Goal: Task Accomplishment & Management: Use online tool/utility

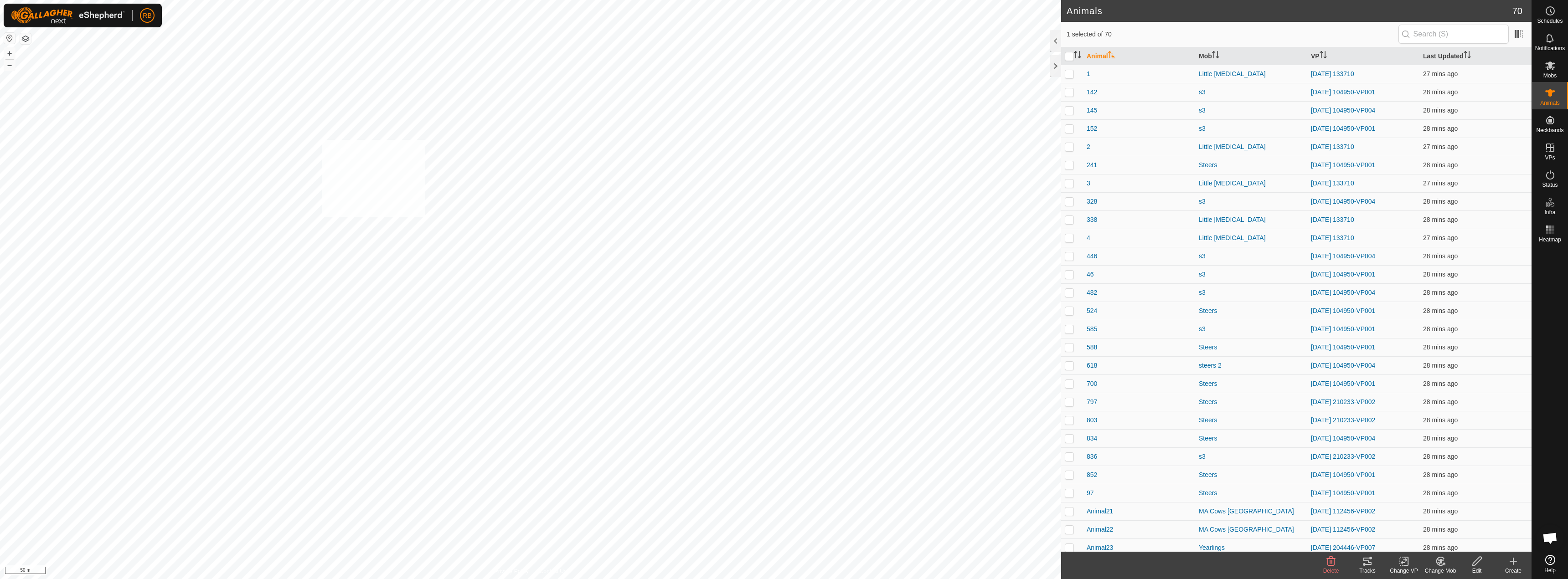
checkbox input "true"
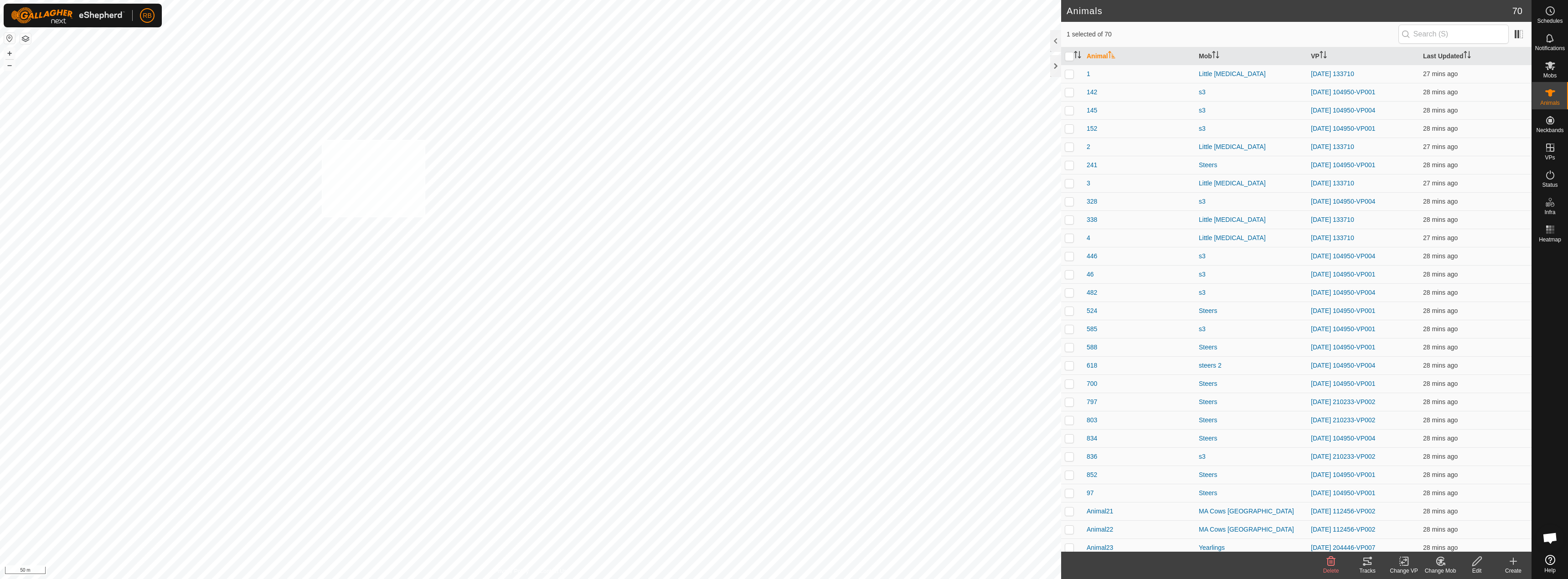
checkbox input "true"
click at [783, 566] on icon at bounding box center [1404, 561] width 12 height 11
click at [783, 526] on link "Choose VP..." at bounding box center [1431, 522] width 90 height 18
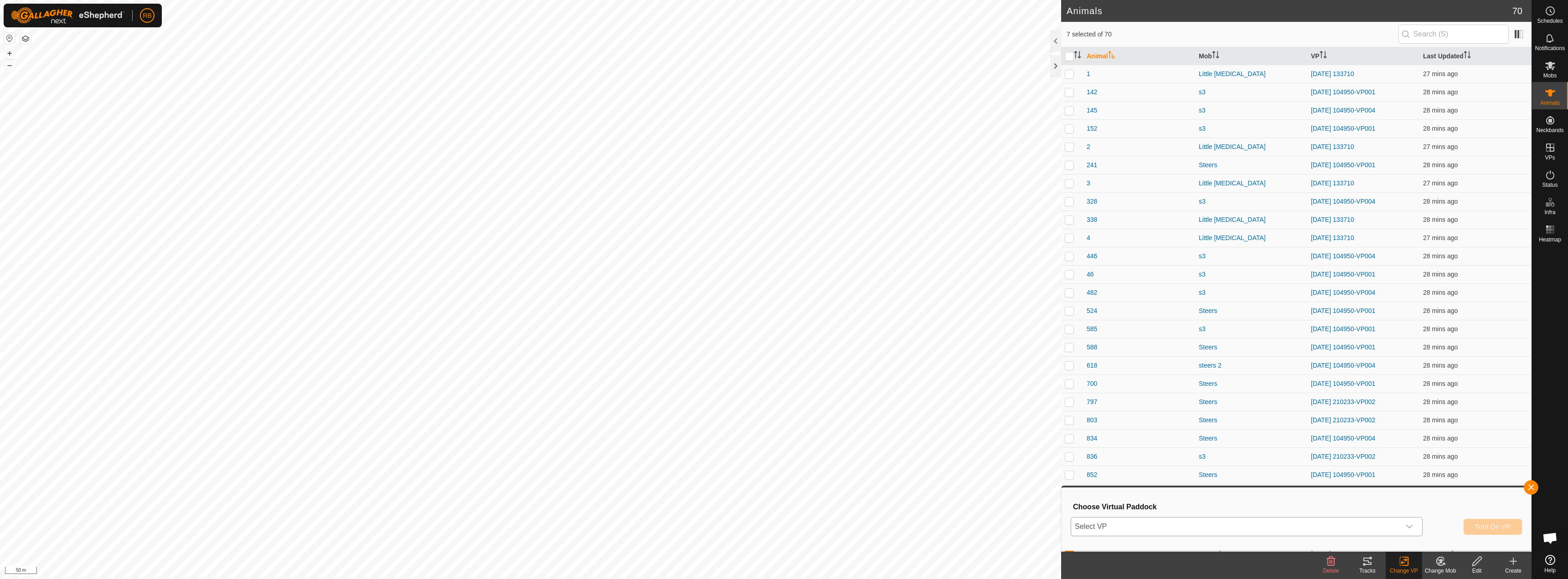
click at [783, 525] on span "Select VP" at bounding box center [1236, 527] width 329 height 18
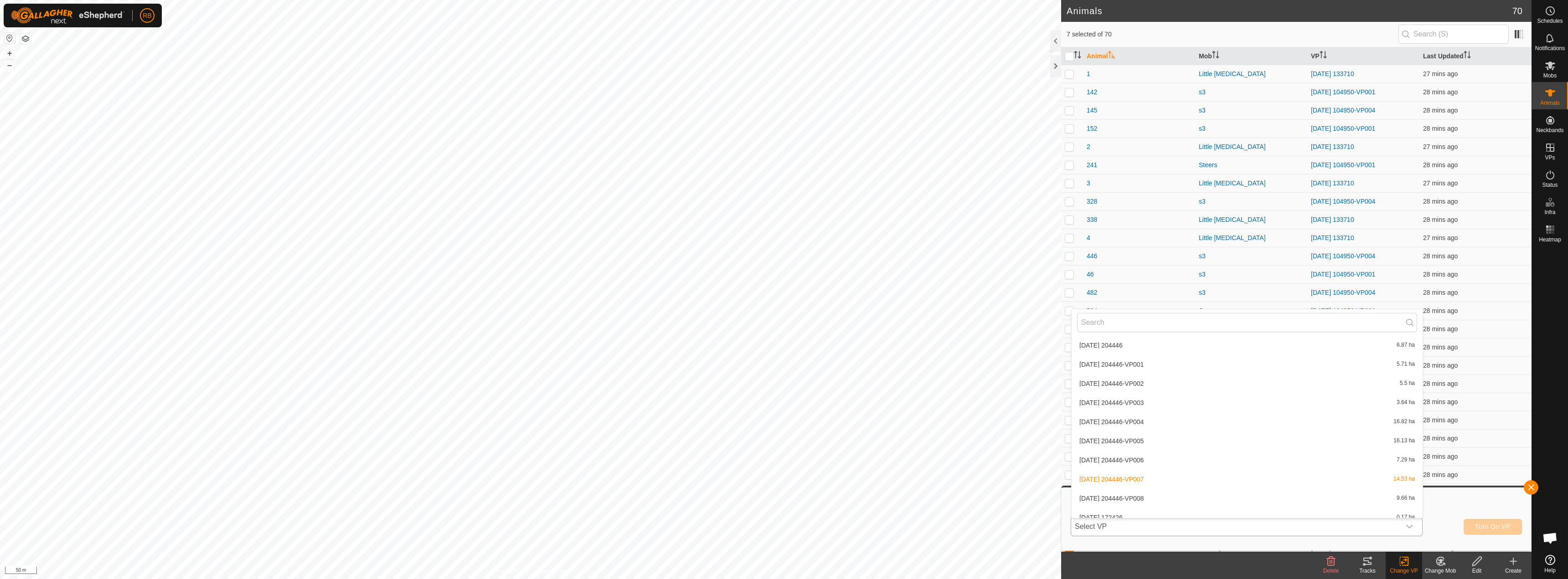
scroll to position [739, 0]
click at [783, 445] on li "[DATE] 204446-VP008 9.66 ha" at bounding box center [1247, 450] width 351 height 18
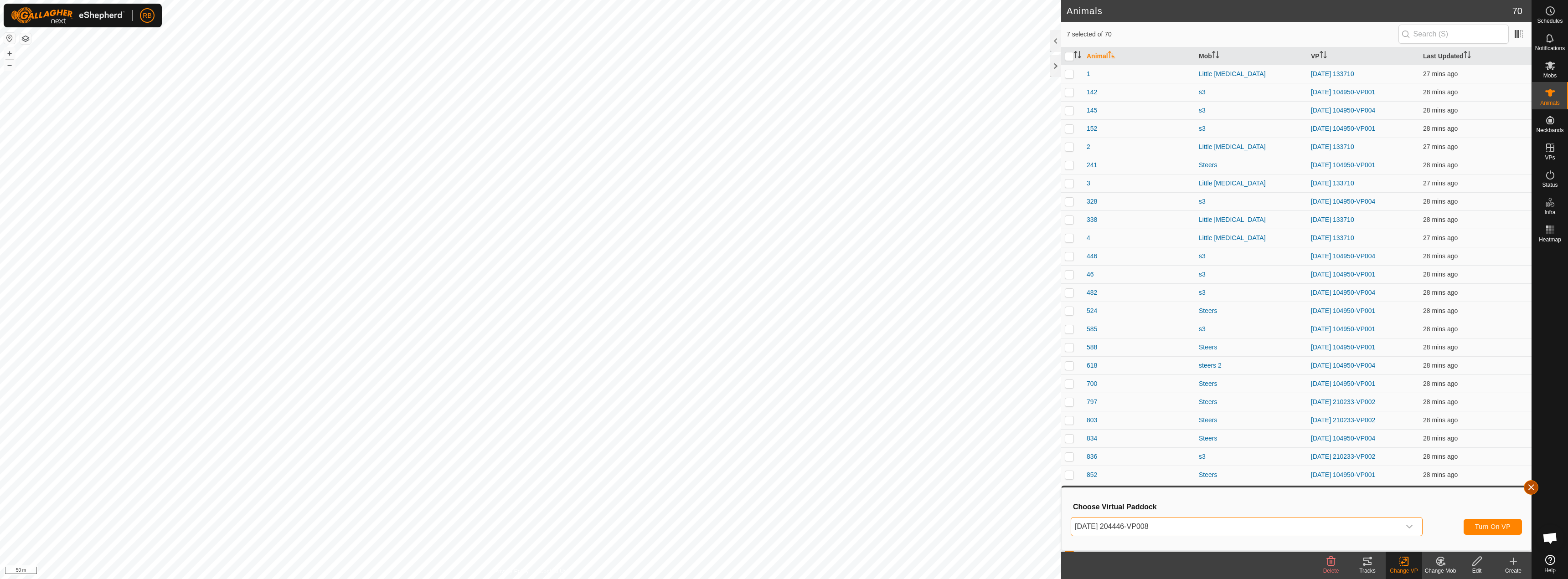
click at [783, 491] on button "button" at bounding box center [1531, 488] width 15 height 15
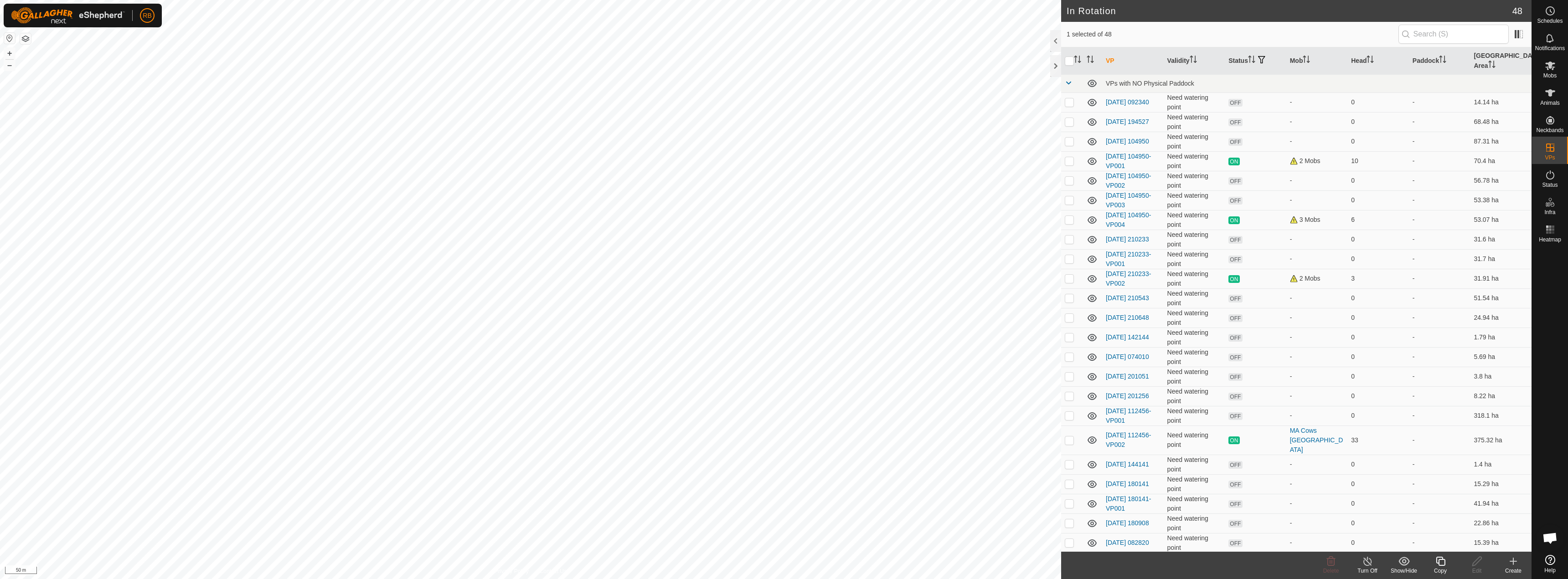
click at [783, 561] on icon at bounding box center [1441, 561] width 12 height 11
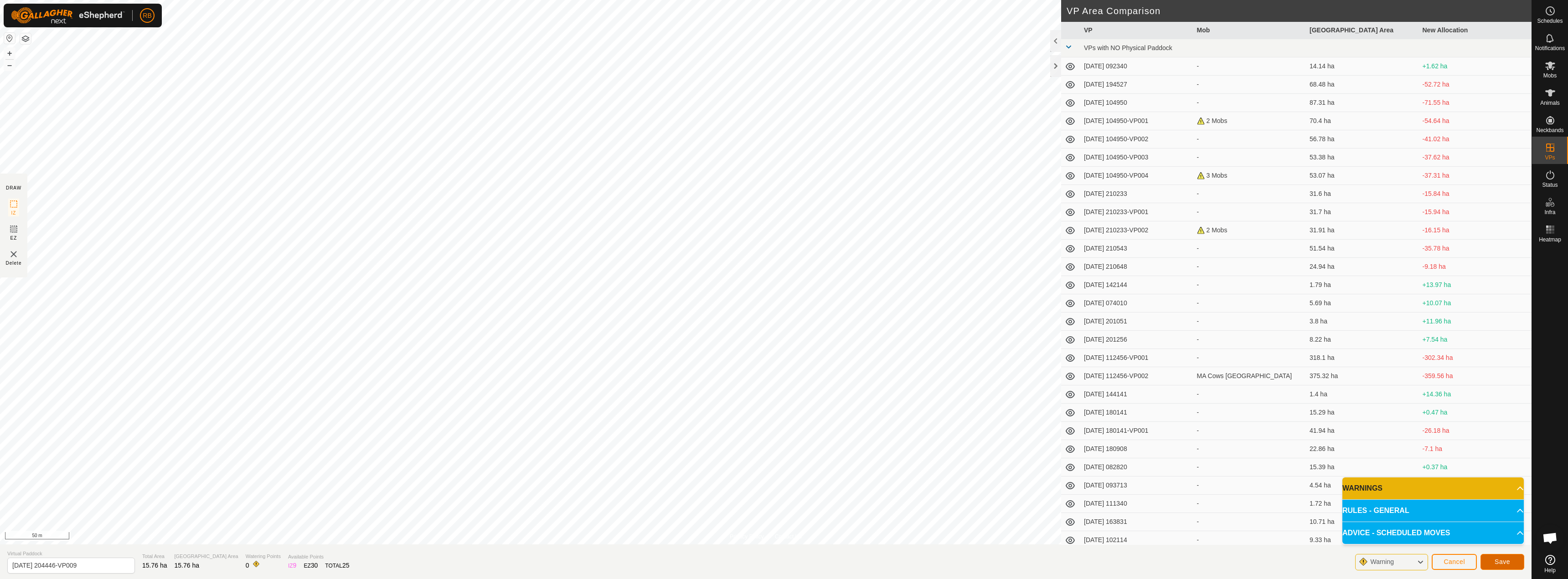
click at [783, 562] on button "Save" at bounding box center [1502, 562] width 44 height 16
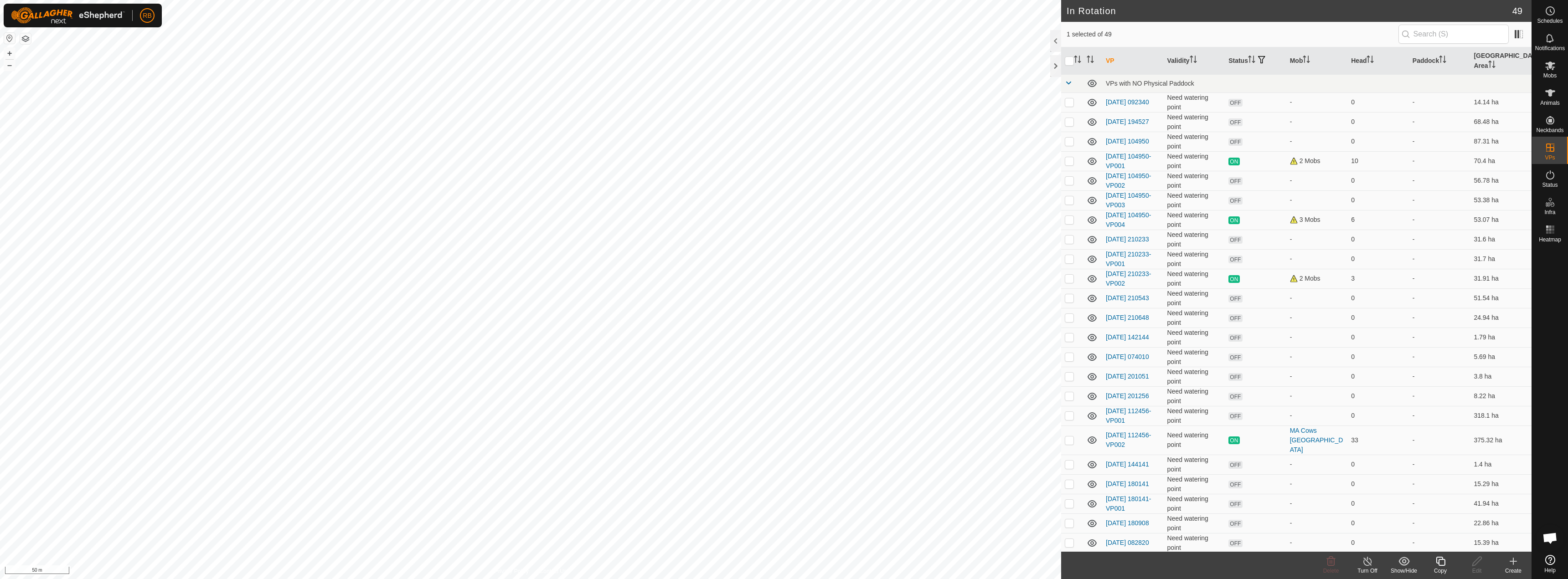
checkbox input "false"
checkbox input "true"
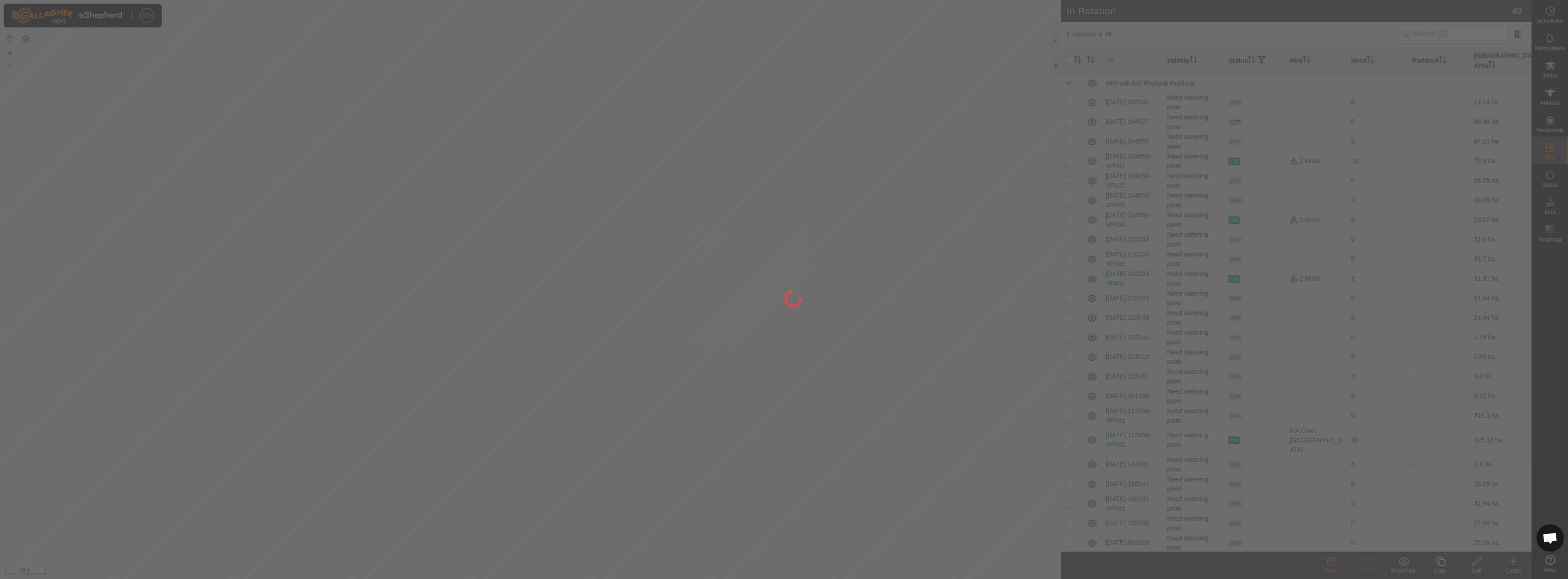
click at [770, 458] on div "RB Schedules Notifications Mobs Animals Neckbands VPs Status Infra Heatmap Help…" at bounding box center [784, 289] width 1568 height 579
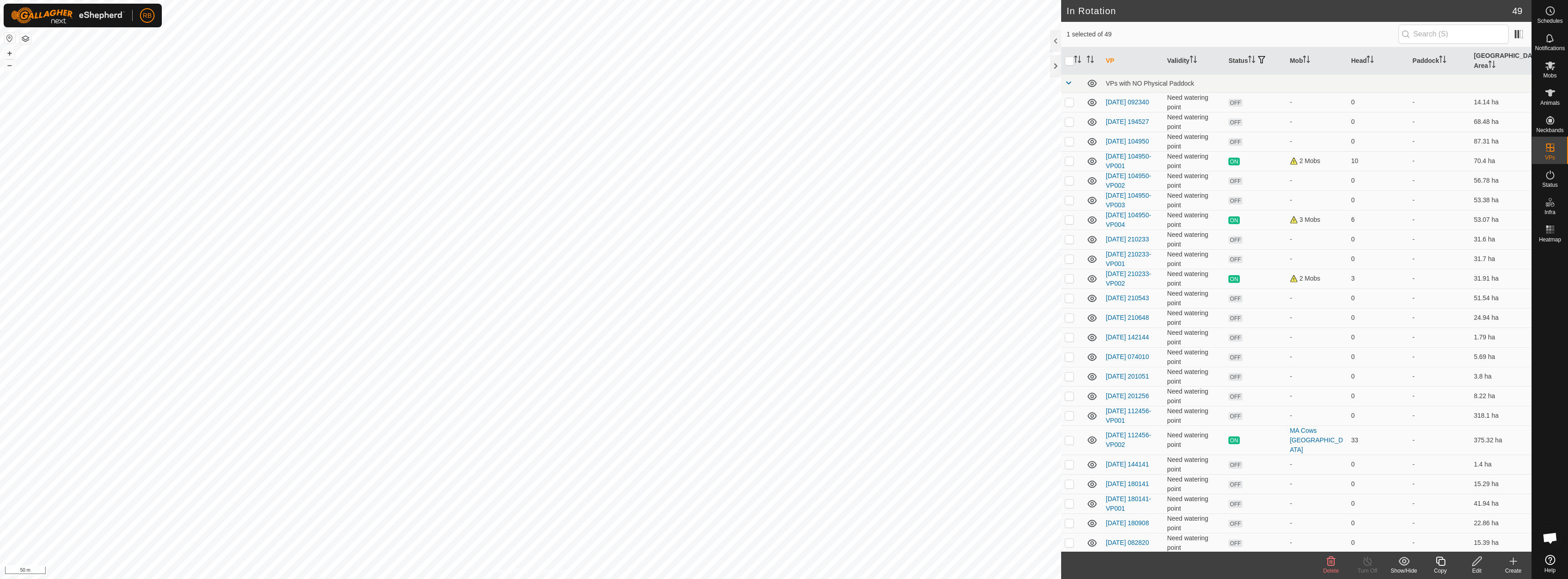
checkbox input "true"
checkbox input "false"
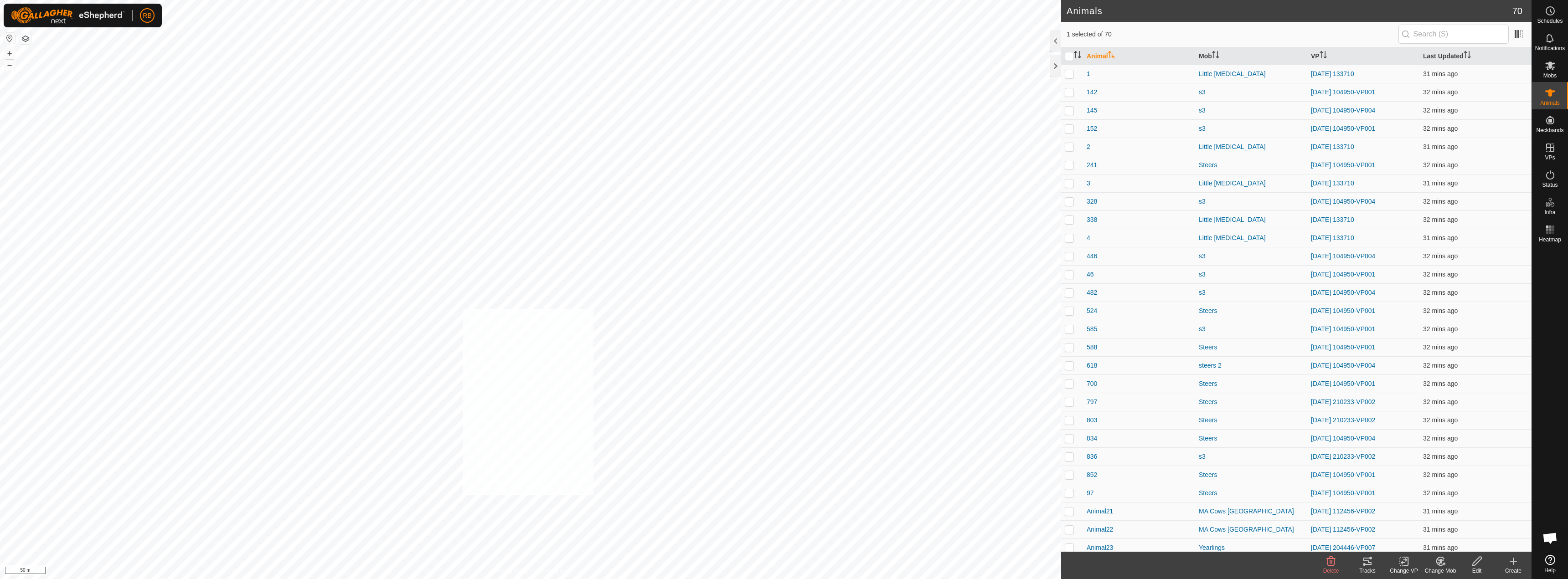
checkbox input "true"
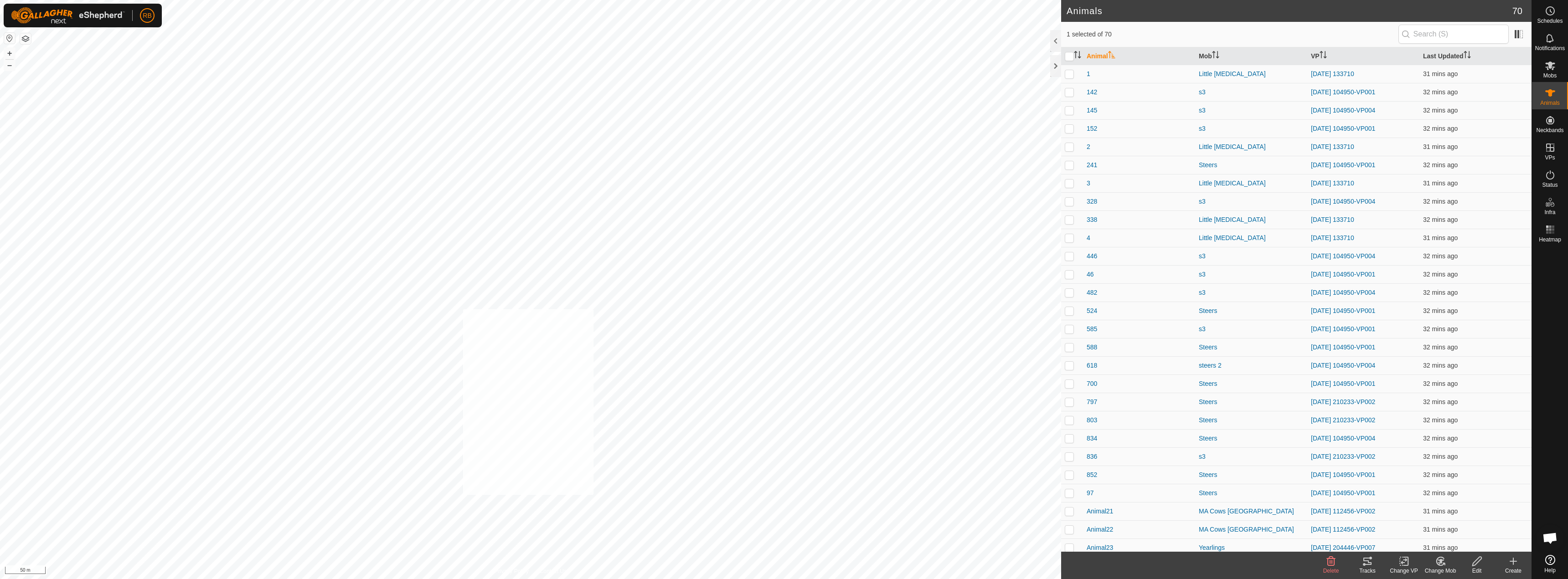
checkbox input "true"
click at [783, 566] on icon at bounding box center [1406, 561] width 4 height 8
click at [783, 529] on link "Choose VP..." at bounding box center [1431, 522] width 90 height 18
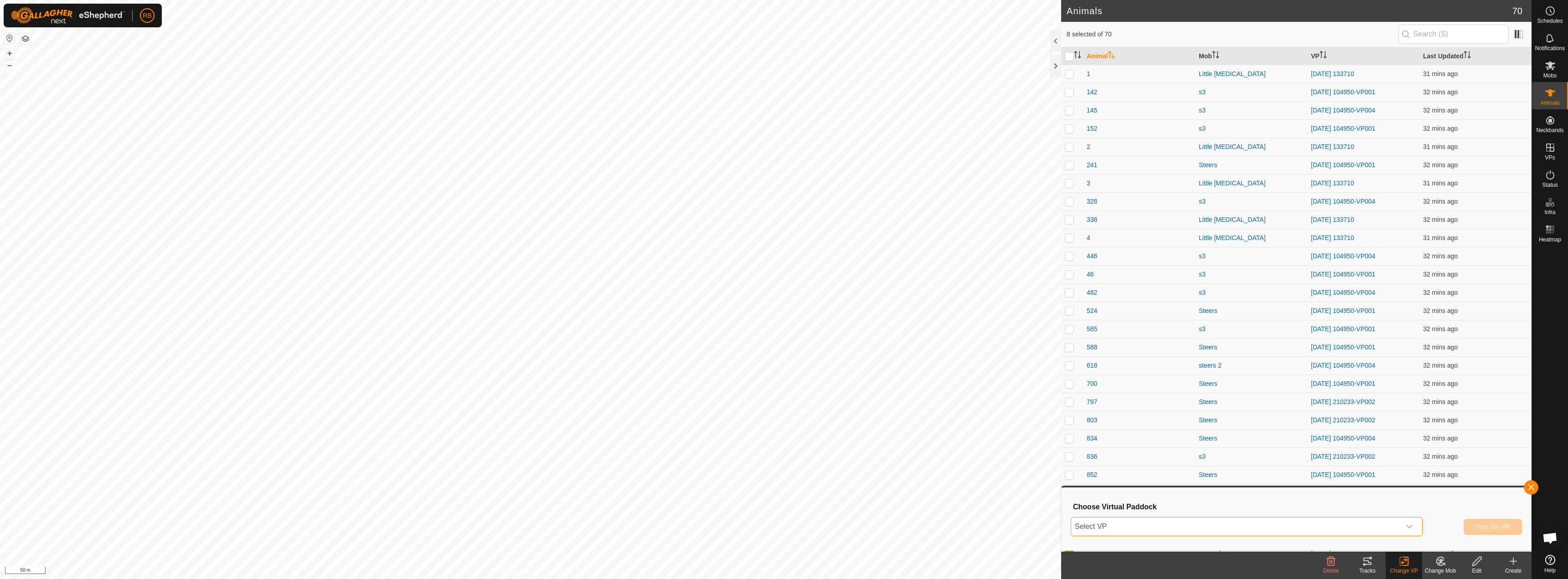
click at [783, 528] on span "Select VP" at bounding box center [1236, 527] width 329 height 18
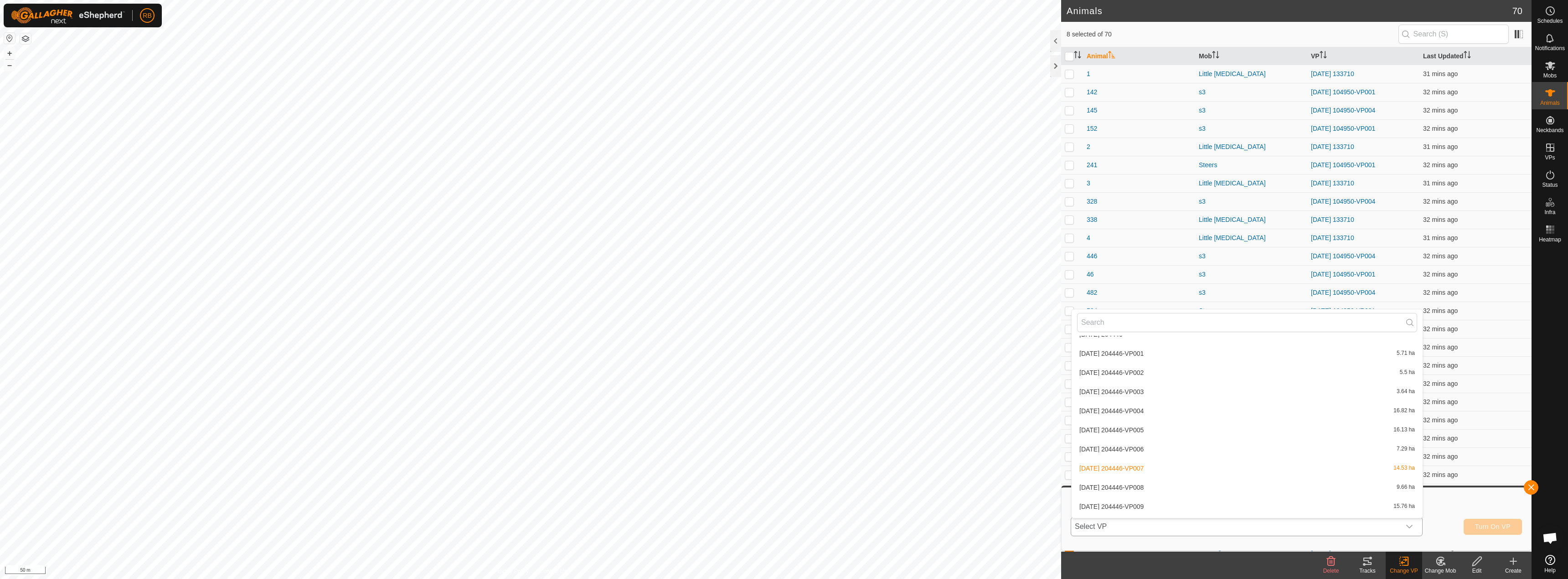
scroll to position [776, 0]
click at [783, 434] on li "[DATE] 204446-VP009 15.76 ha" at bounding box center [1247, 433] width 351 height 18
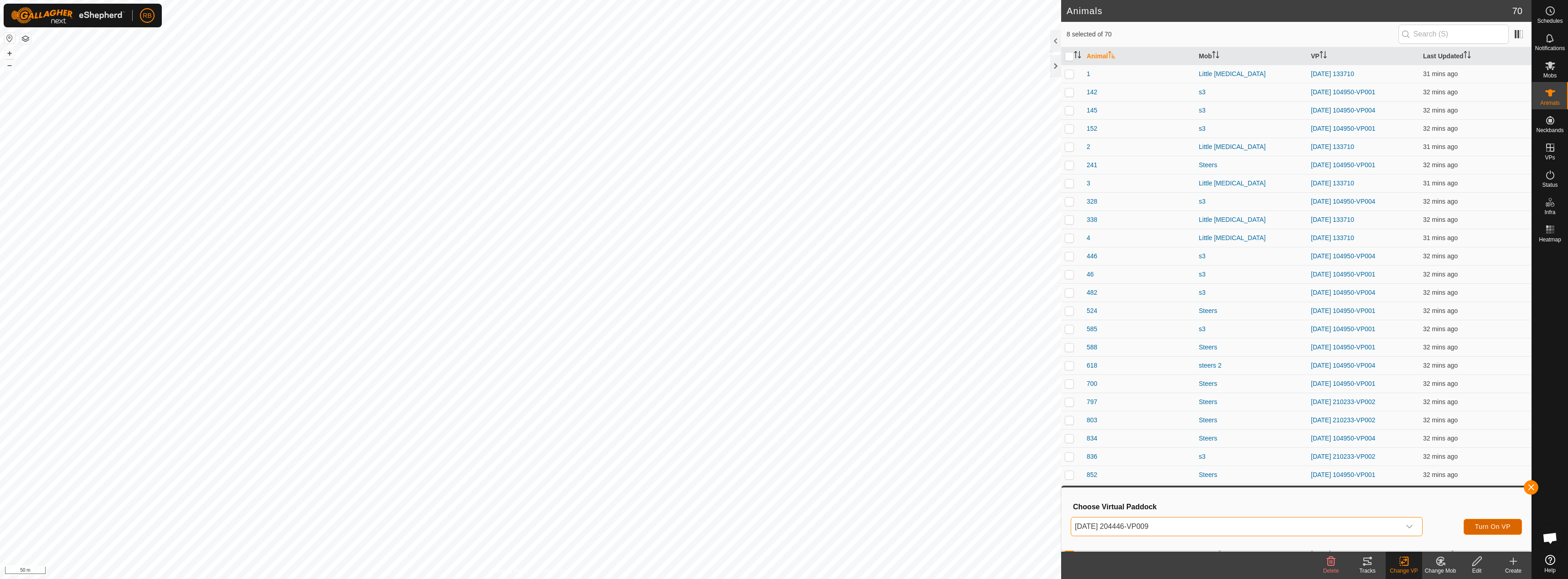
click at [783, 524] on span "Turn On VP" at bounding box center [1493, 527] width 36 height 7
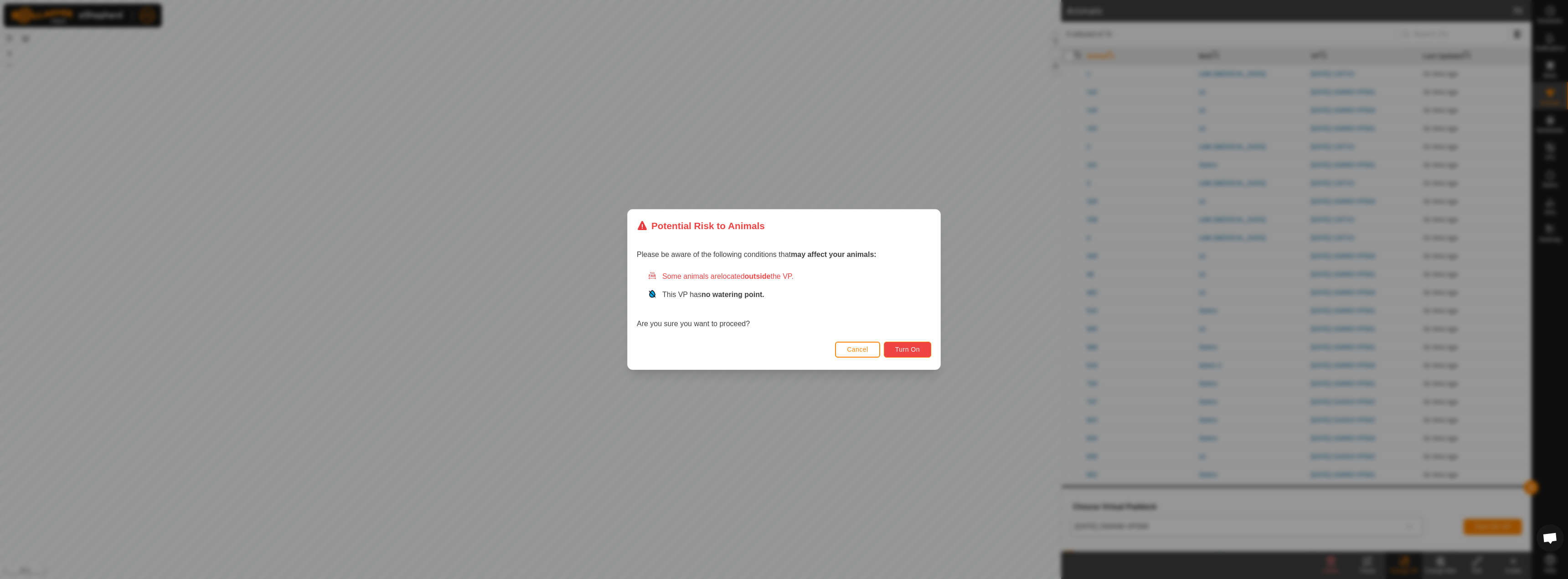
click at [783, 346] on span "Turn On" at bounding box center [908, 349] width 25 height 7
